Goal: Transaction & Acquisition: Purchase product/service

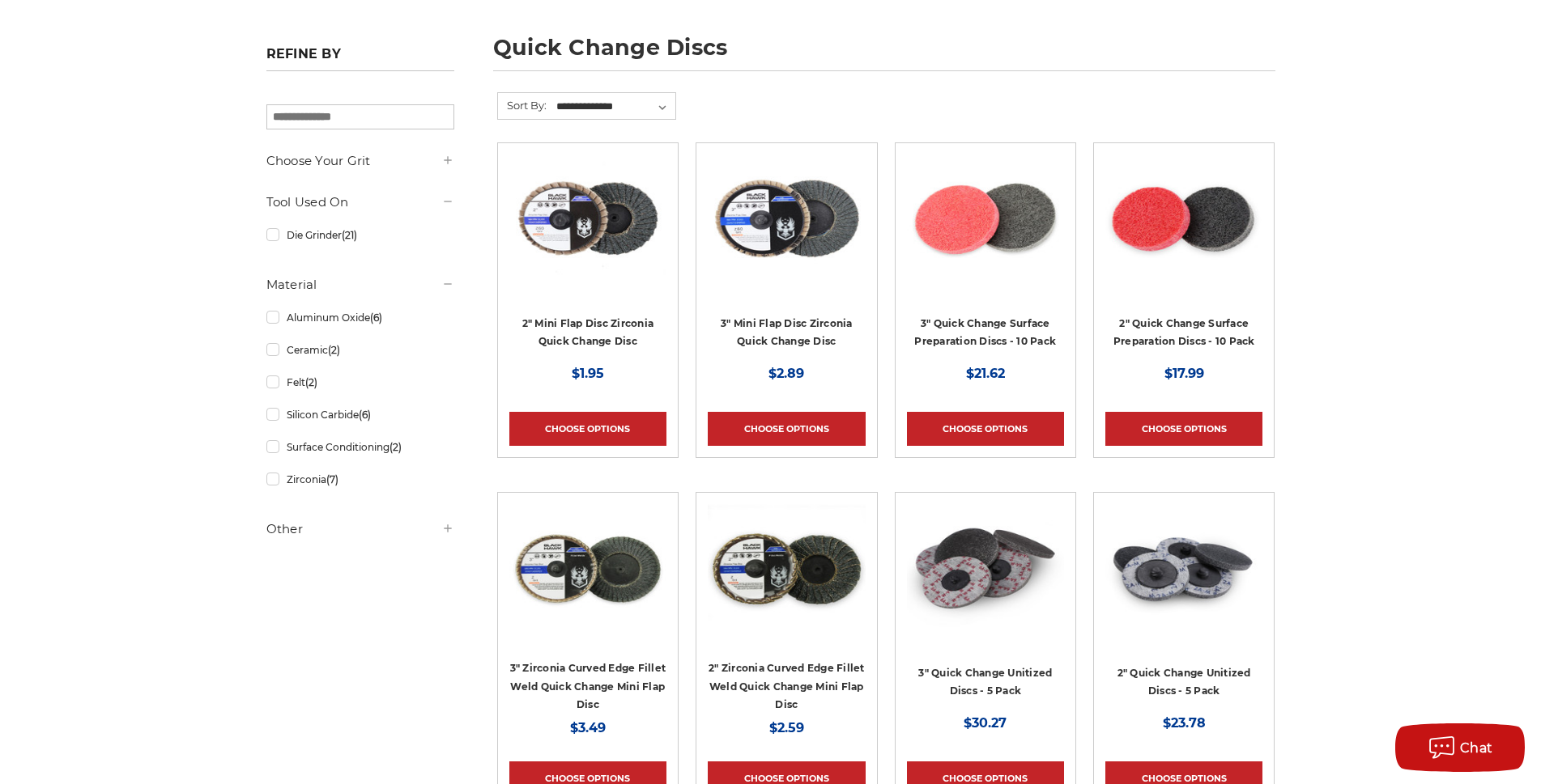
scroll to position [243, 0]
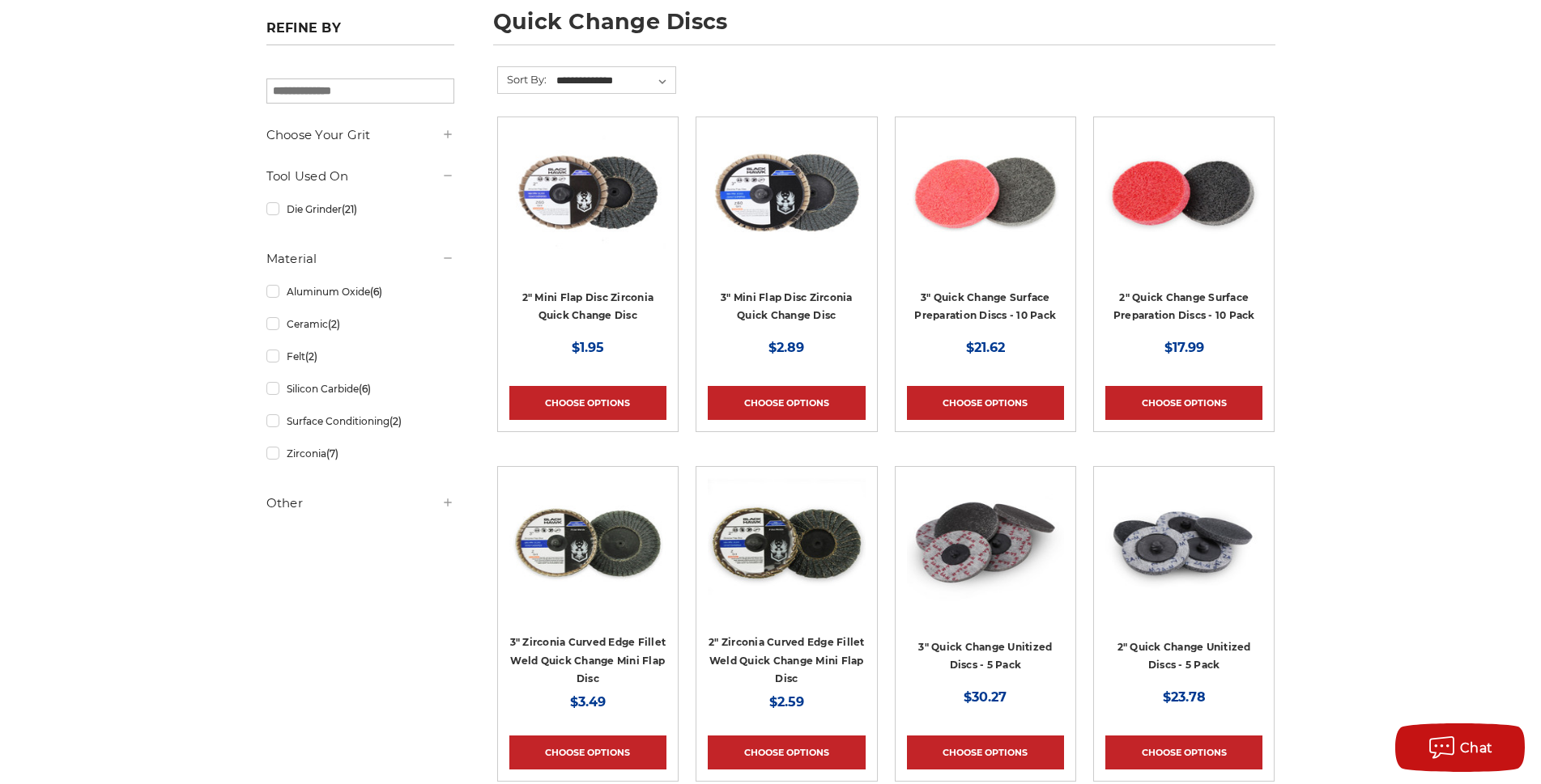
click at [801, 298] on div at bounding box center [786, 232] width 157 height 207
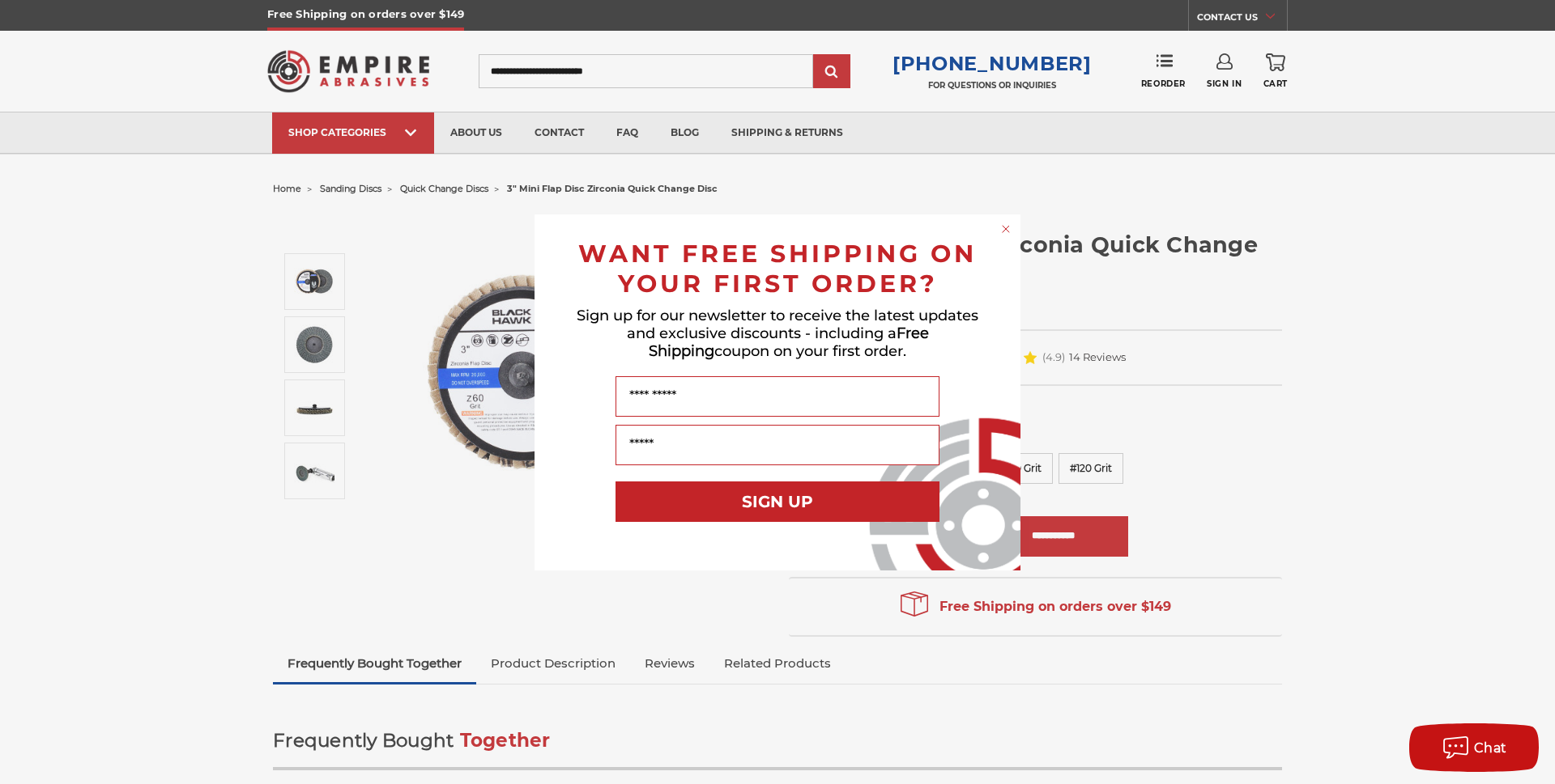
click at [1036, 720] on div "Close dialog WANT FREE SHIPPING ON YOUR FIRST ORDER? Sign up for our newsletter…" at bounding box center [778, 392] width 1555 height 784
click at [1003, 233] on circle "Close dialog" at bounding box center [1006, 228] width 15 height 15
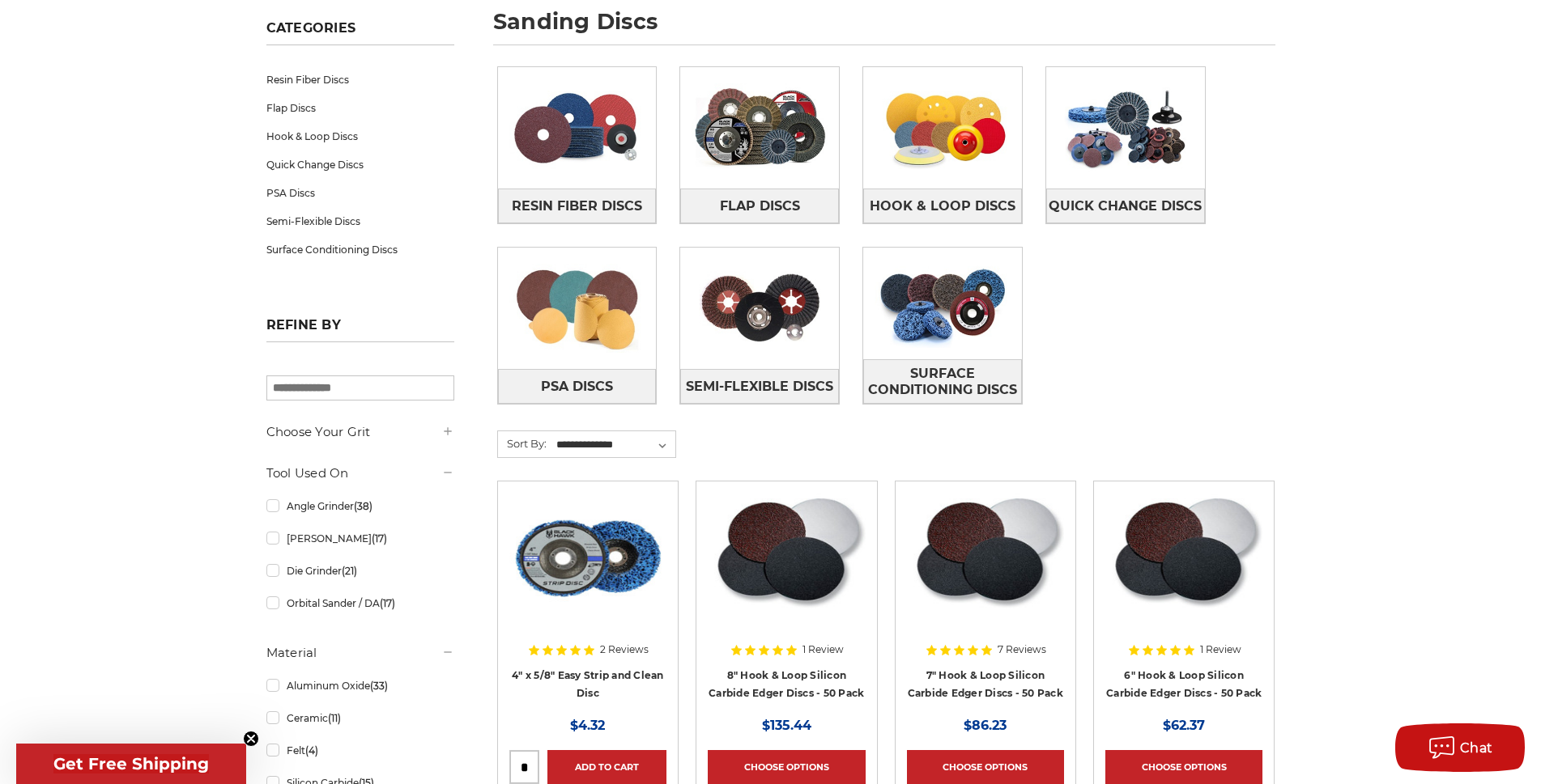
scroll to position [162, 0]
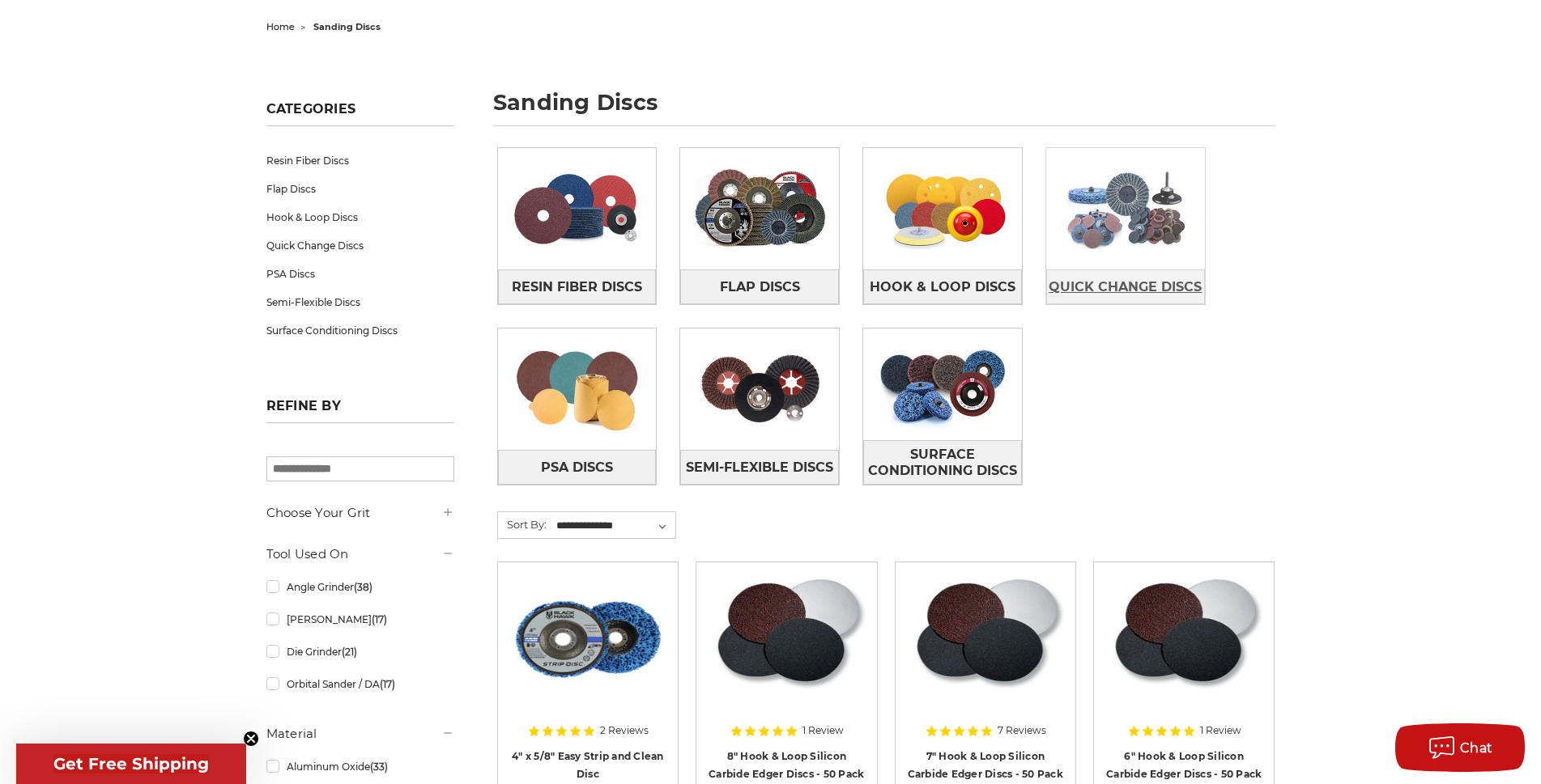
click at [1134, 279] on span "Quick Change Discs" at bounding box center [1125, 287] width 153 height 28
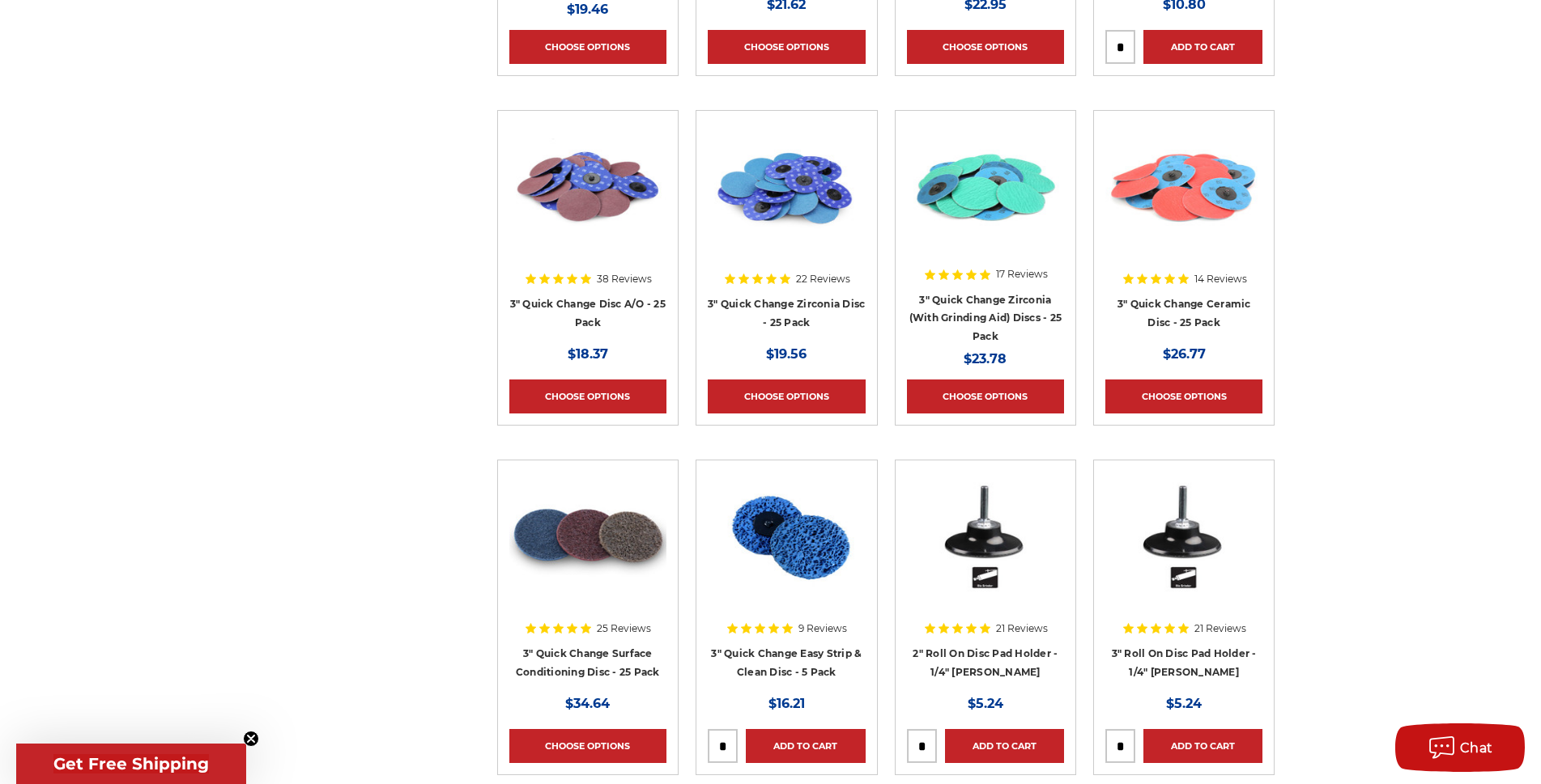
scroll to position [1700, 0]
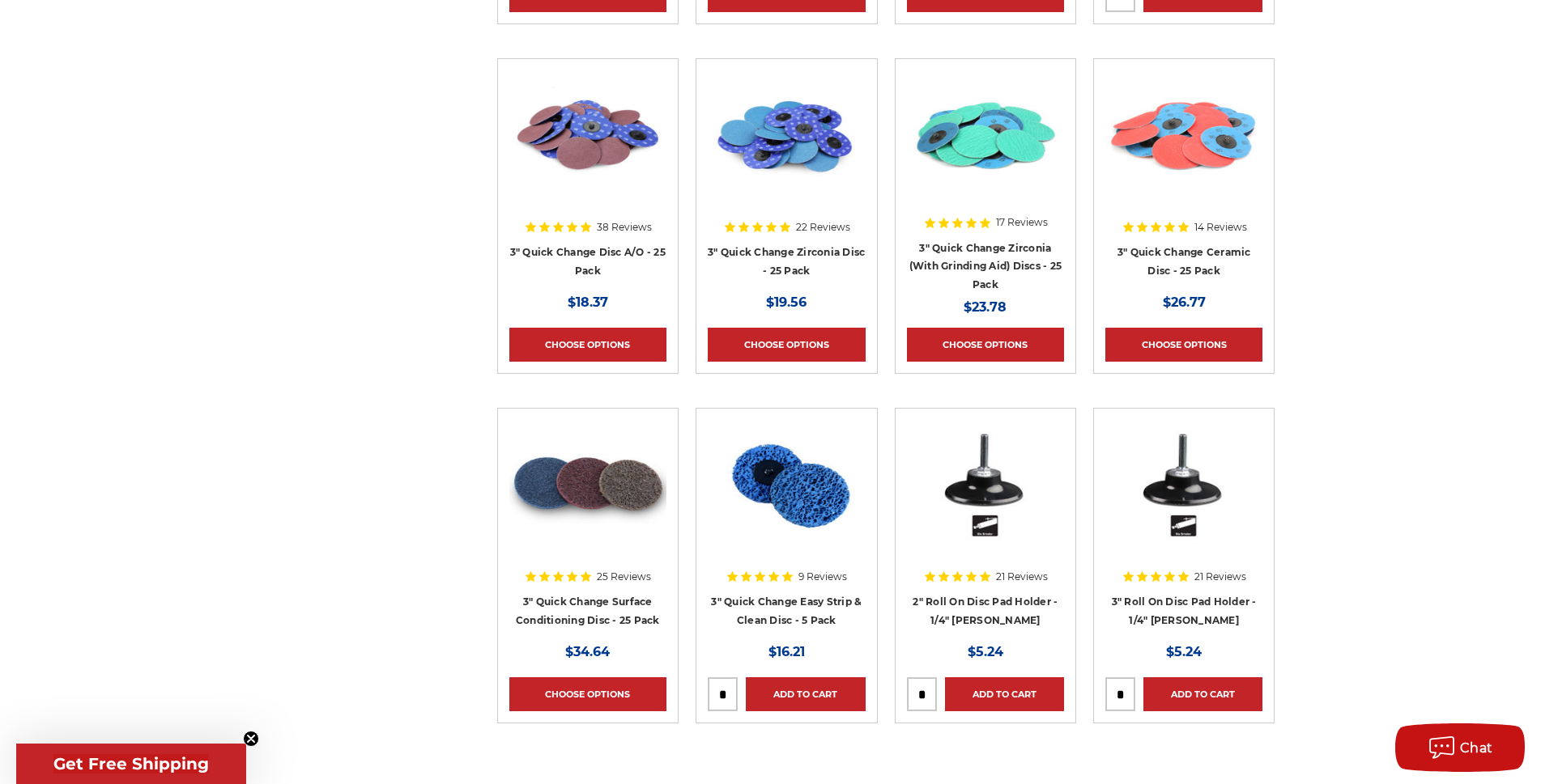
click at [610, 604] on div at bounding box center [588, 523] width 157 height 207
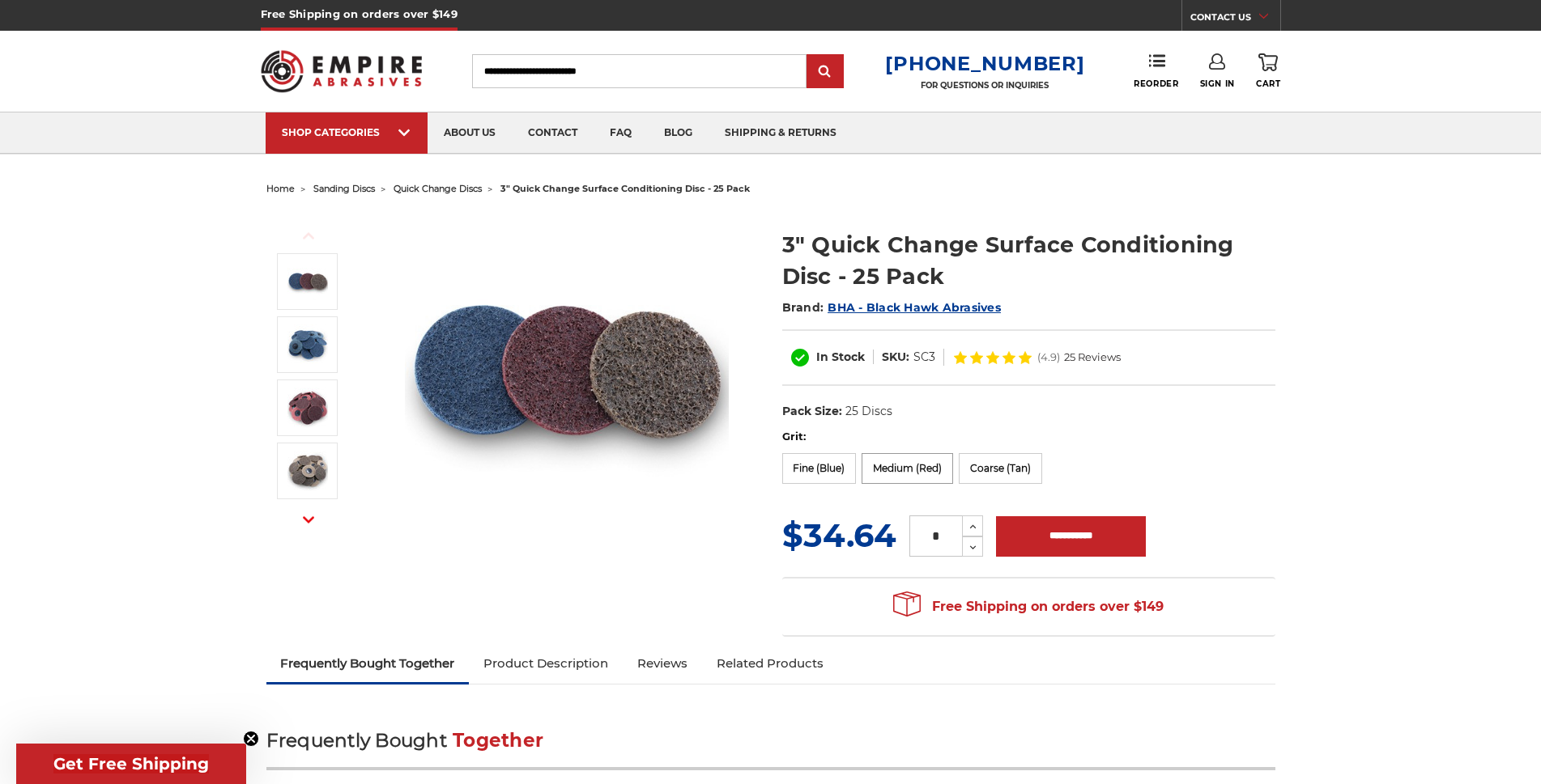
click at [916, 469] on label "Medium (Red)" at bounding box center [908, 469] width 92 height 31
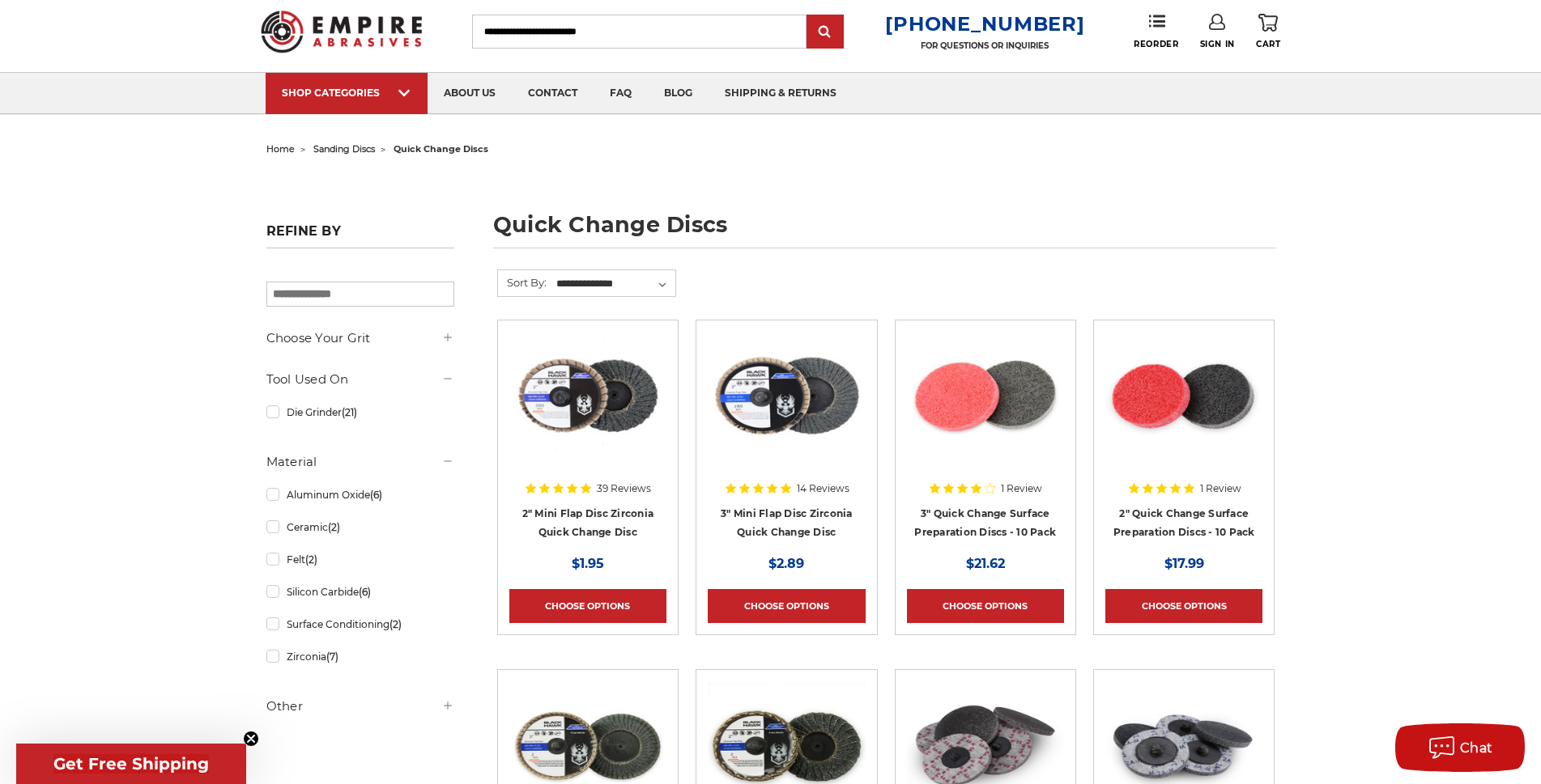
scroll to position [38, 0]
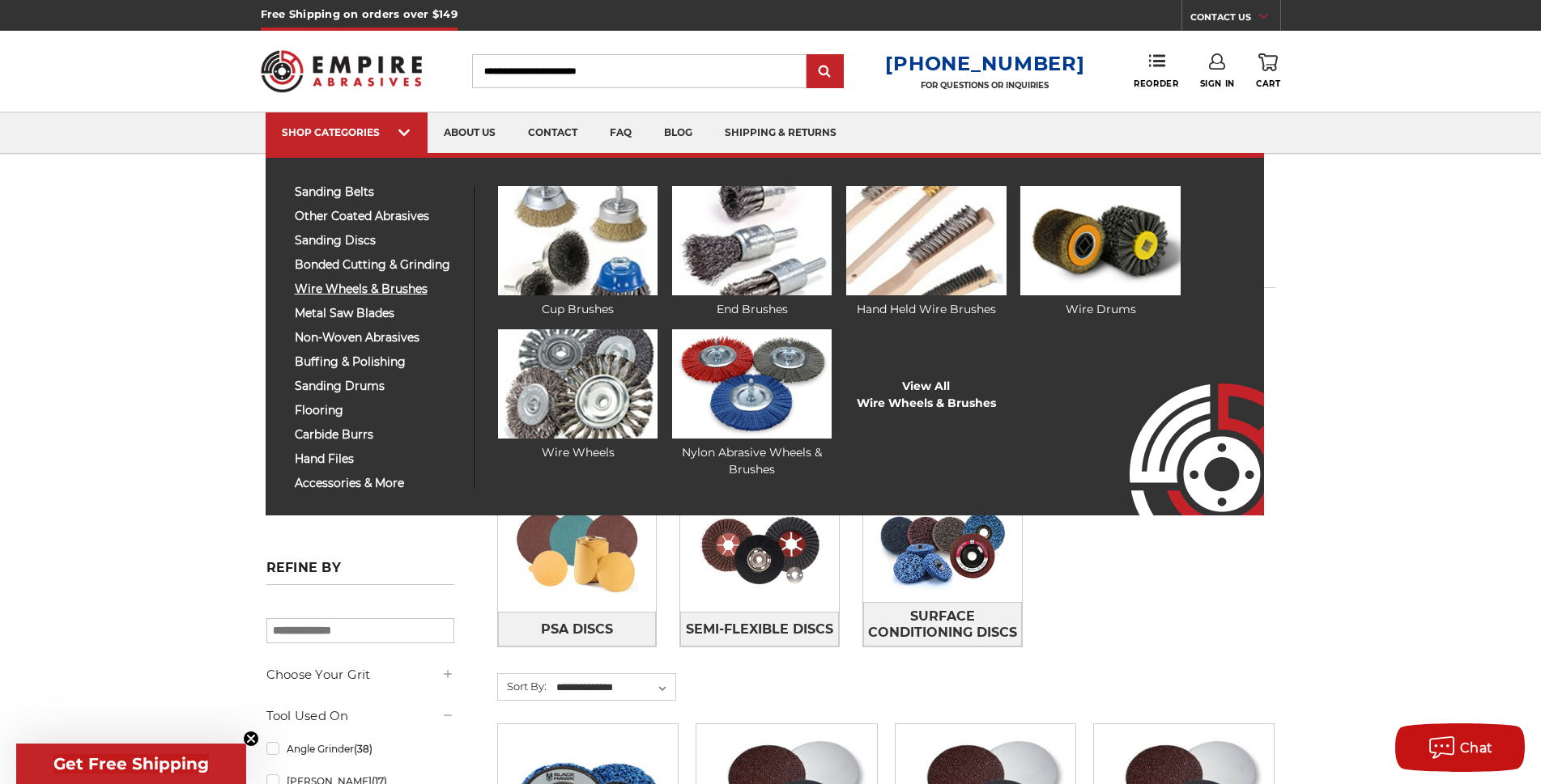
click at [332, 289] on span "wire wheels & brushes" at bounding box center [378, 289] width 167 height 12
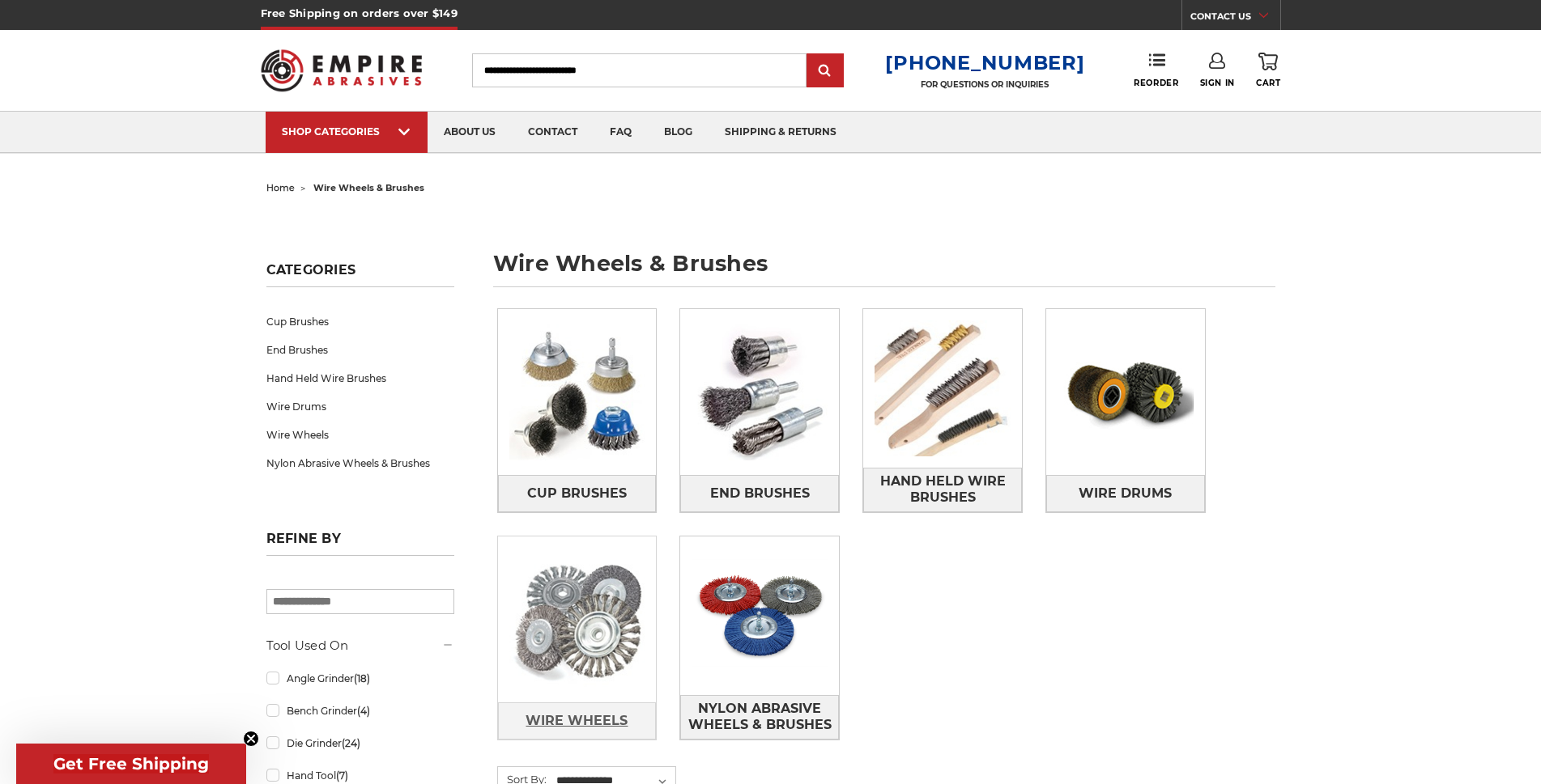
scroll to position [81, 0]
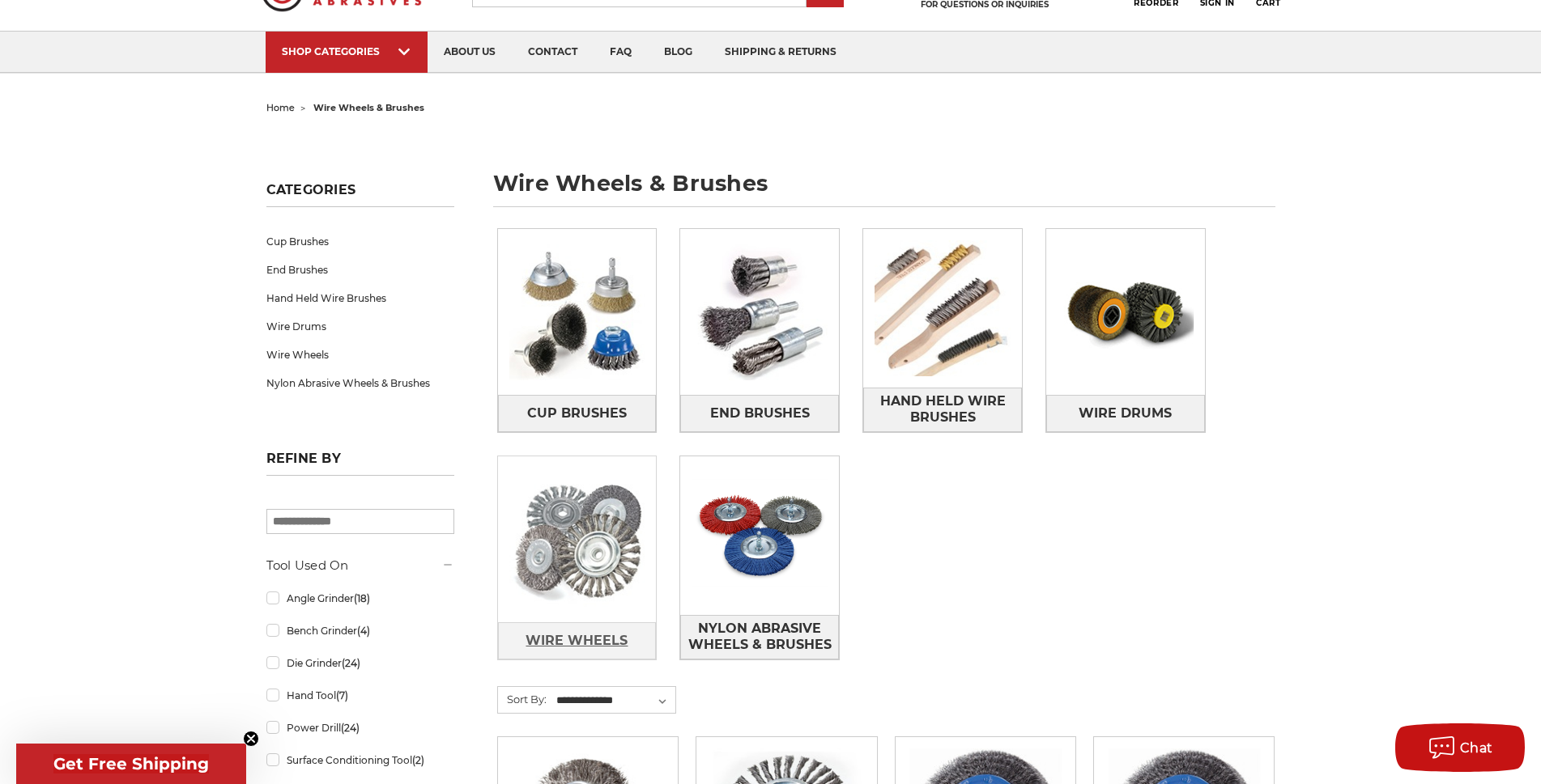
click at [589, 641] on span "Wire Wheels" at bounding box center [576, 641] width 102 height 28
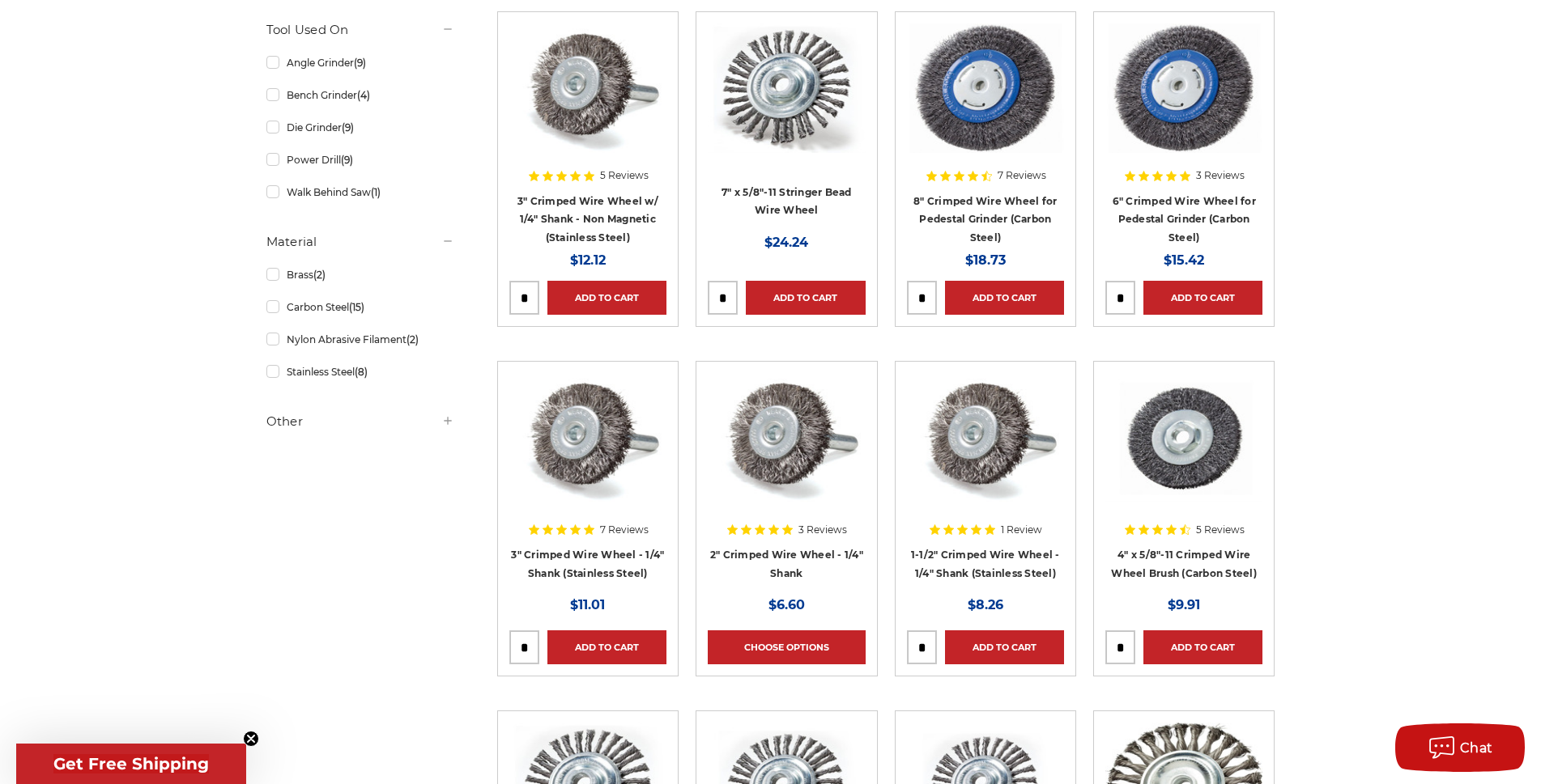
scroll to position [324, 0]
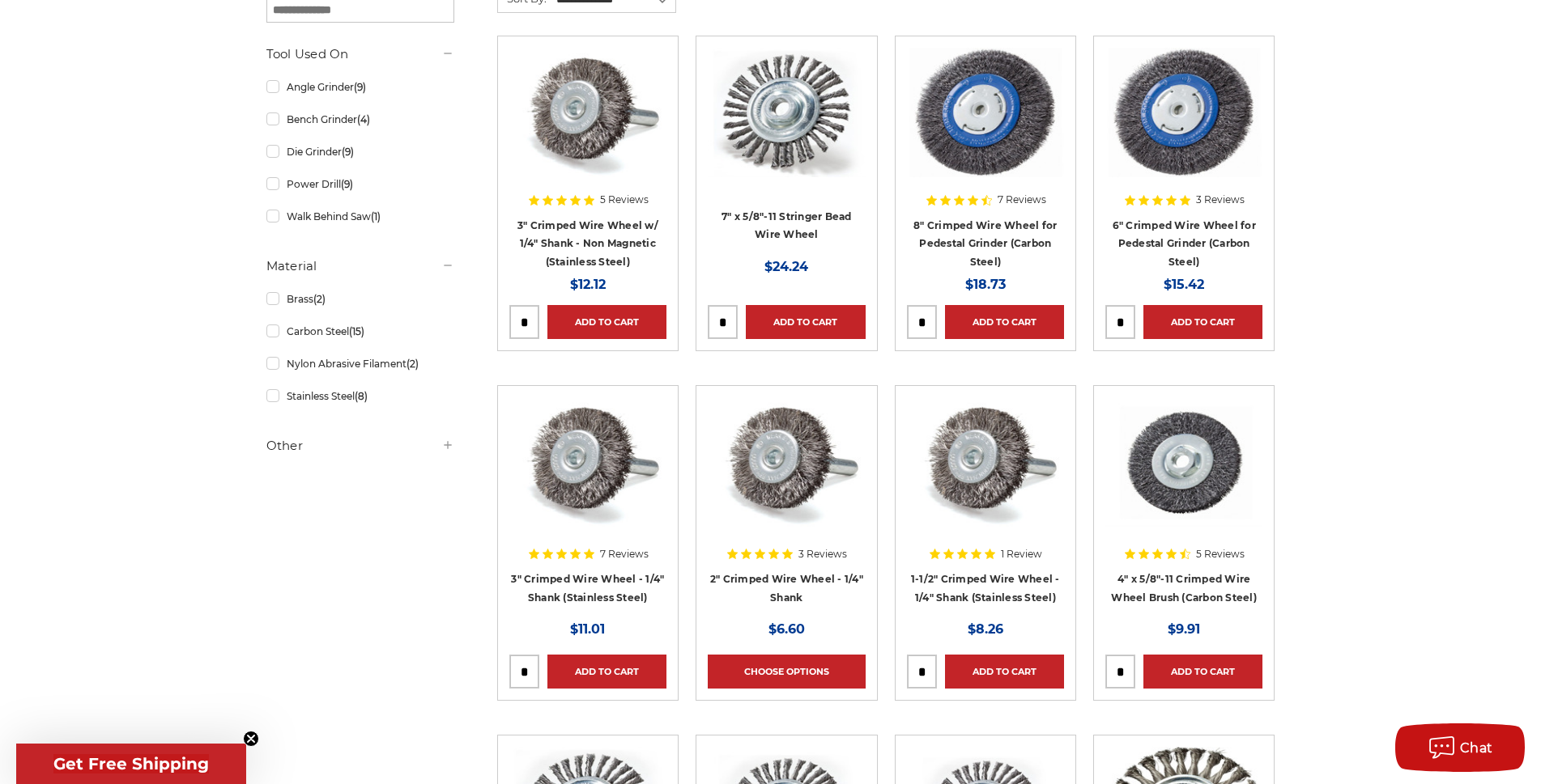
click at [618, 234] on div at bounding box center [588, 151] width 157 height 207
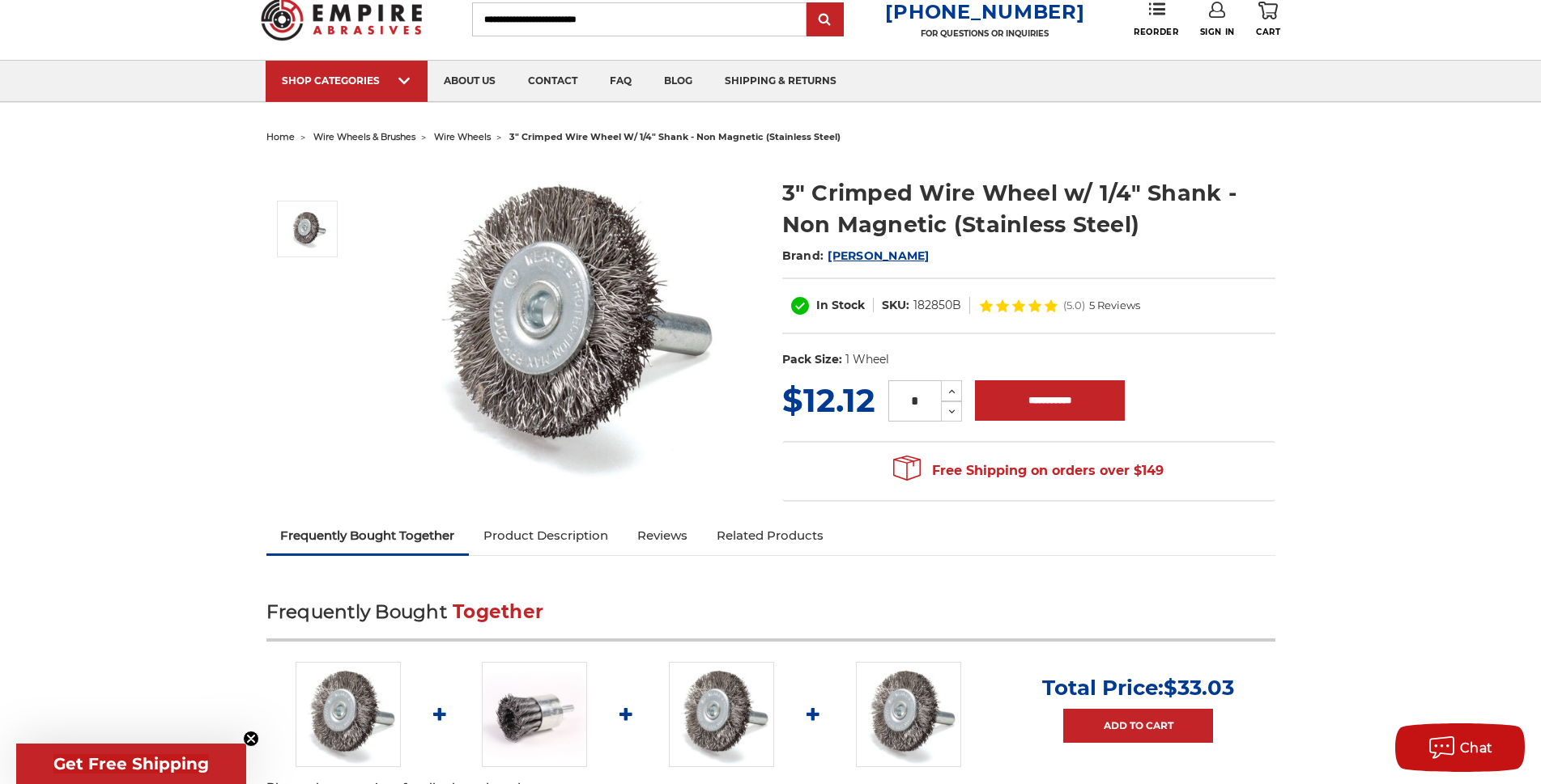
scroll to position [81, 0]
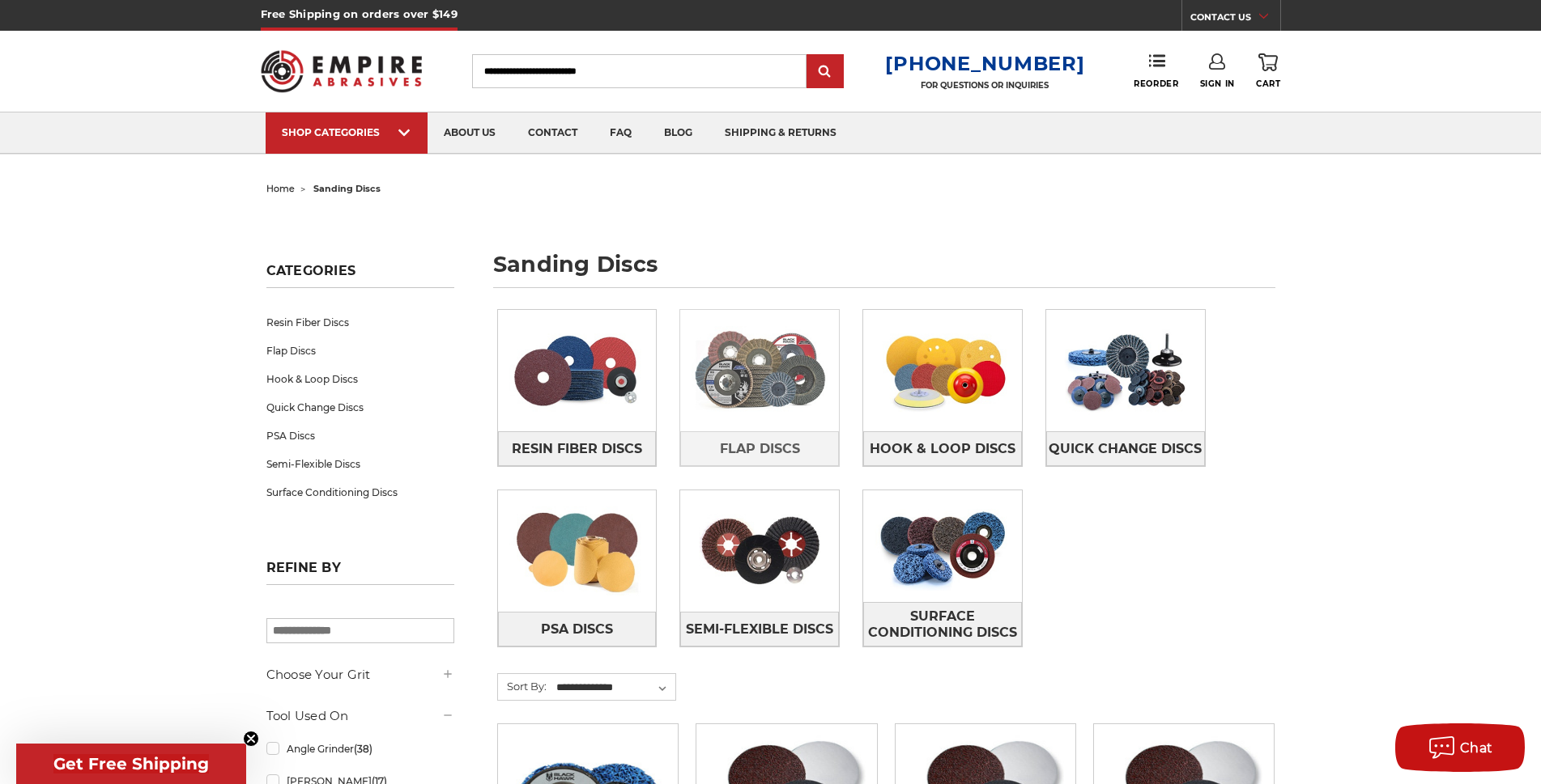
click at [795, 416] on img at bounding box center [760, 371] width 159 height 112
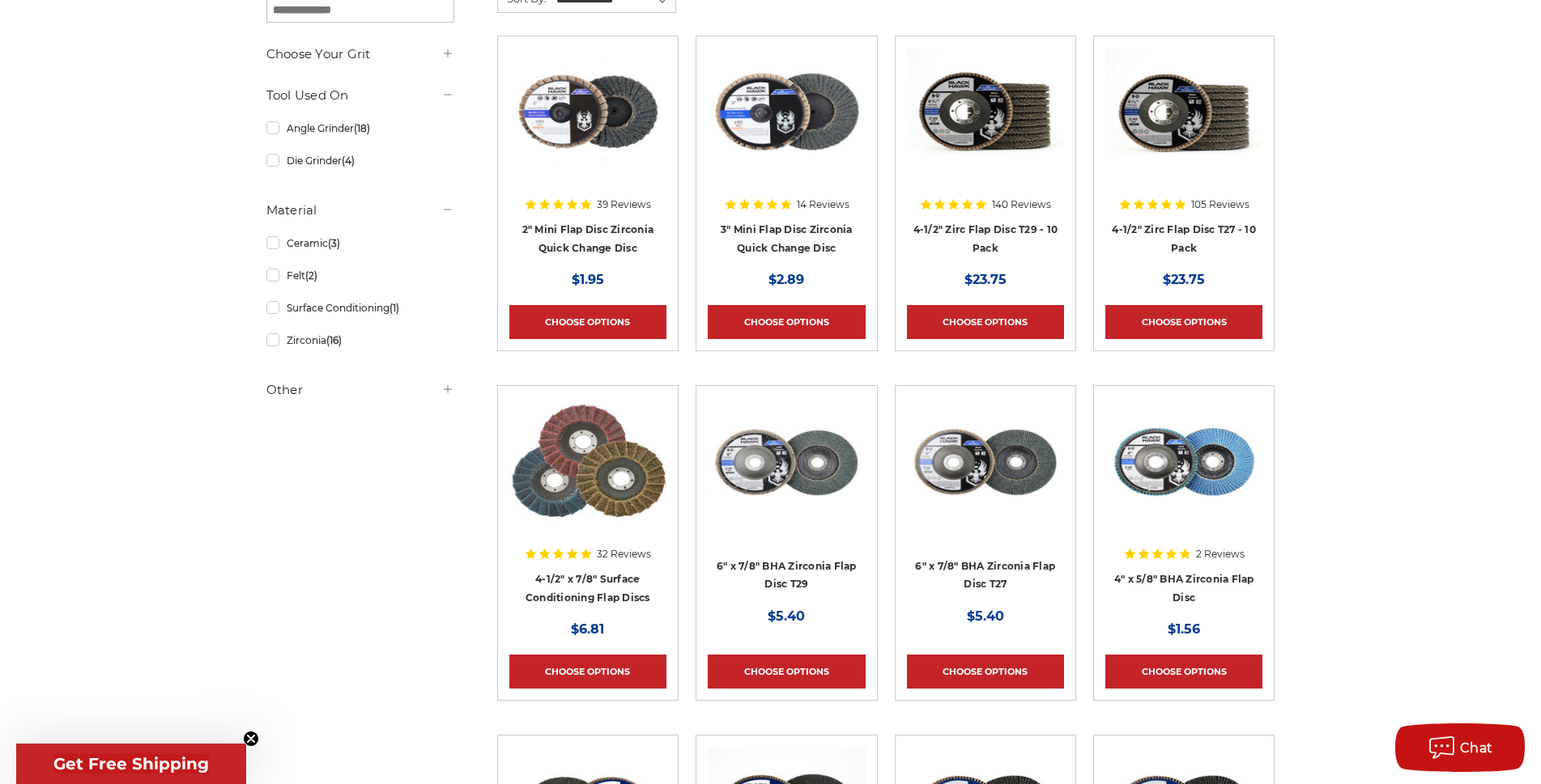
scroll to position [243, 0]
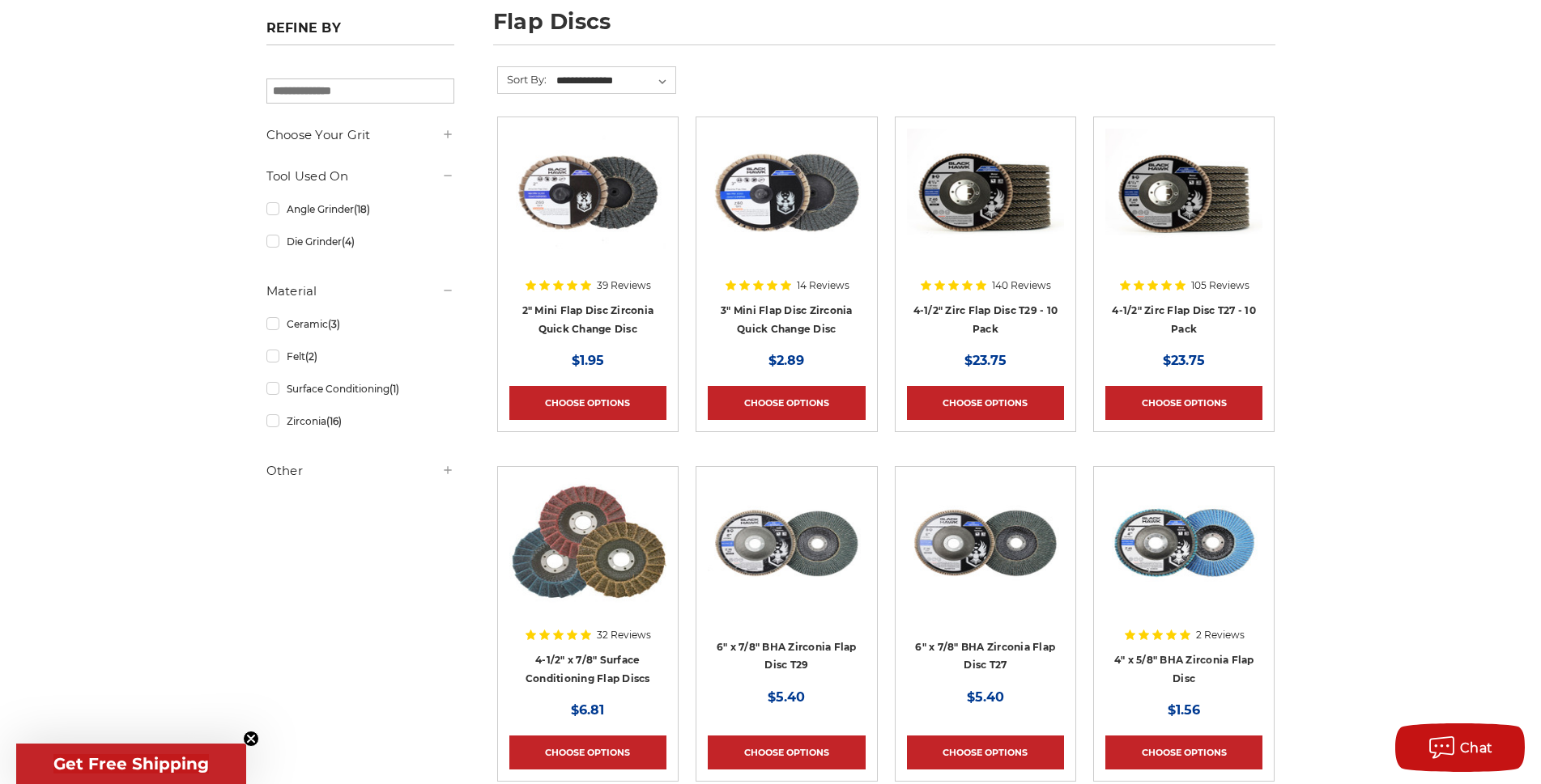
click at [806, 316] on div at bounding box center [786, 232] width 157 height 207
click at [987, 310] on div at bounding box center [985, 232] width 157 height 207
